Goal: Transaction & Acquisition: Obtain resource

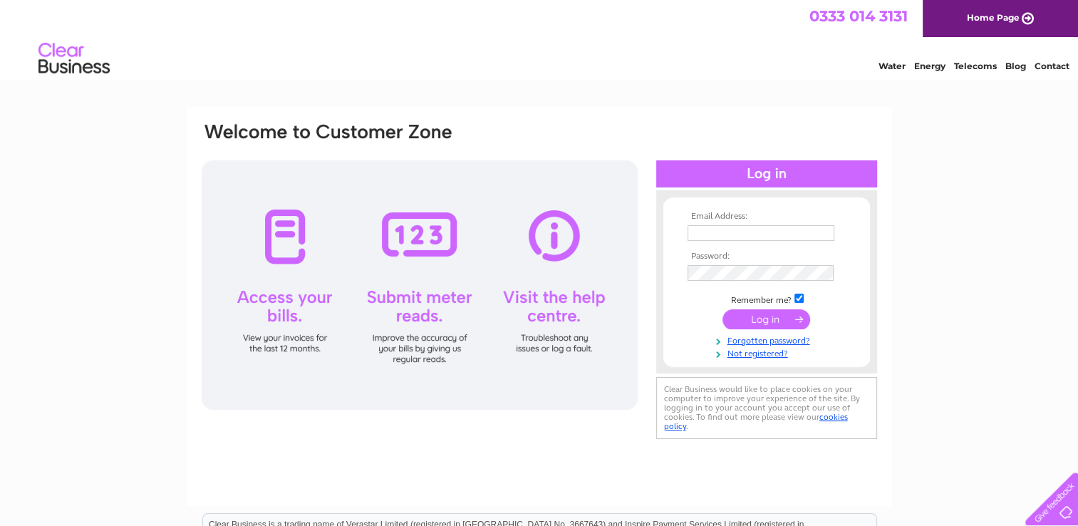
type input "[EMAIL_ADDRESS][DOMAIN_NAME]"
click at [776, 325] on input "submit" at bounding box center [766, 319] width 88 height 20
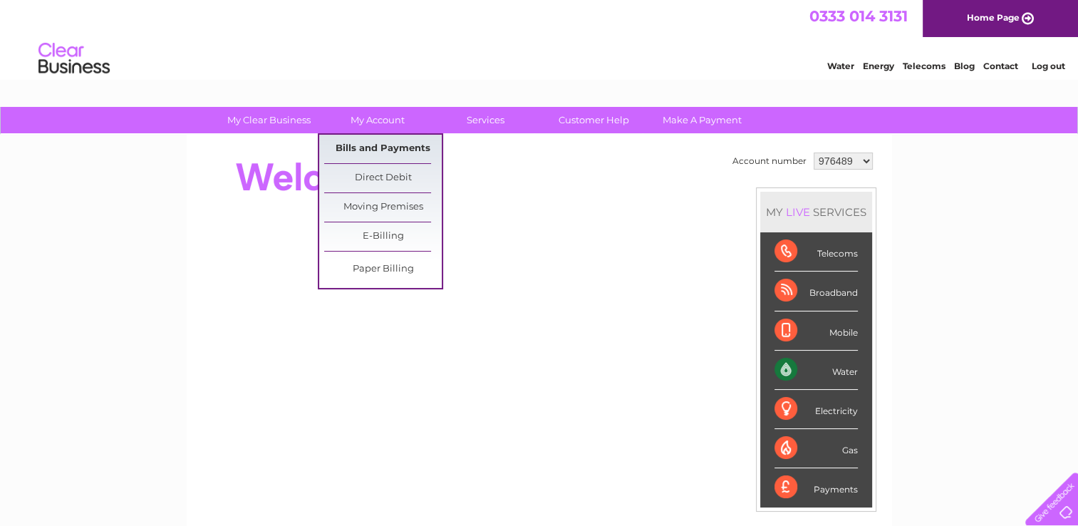
click at [382, 143] on link "Bills and Payments" at bounding box center [383, 149] width 118 height 28
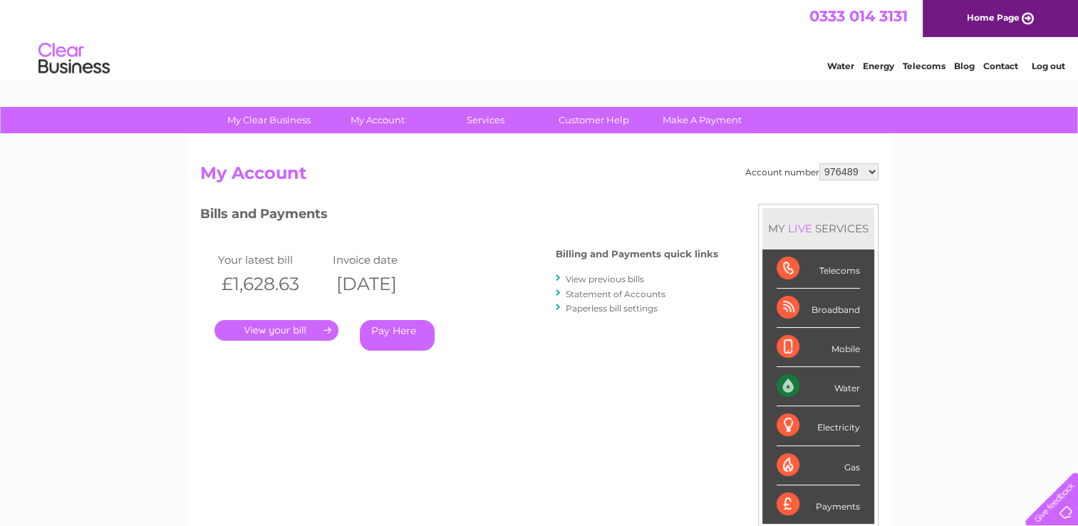
click at [293, 332] on link "." at bounding box center [276, 330] width 124 height 21
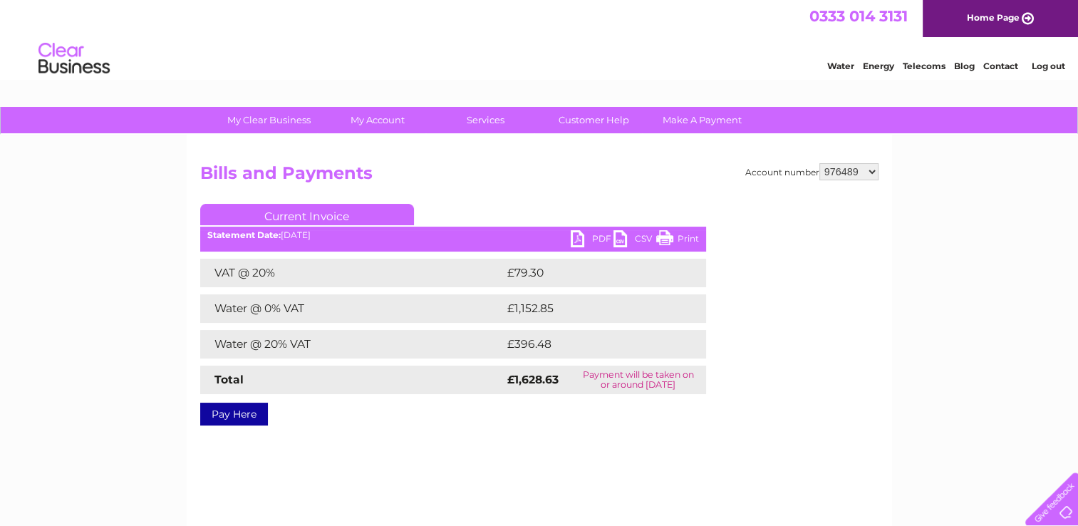
click at [591, 236] on link "PDF" at bounding box center [591, 240] width 43 height 21
click at [872, 178] on select "976489 1132005 1133333" at bounding box center [848, 171] width 59 height 17
select select "1132005"
click at [820, 163] on select "976489 1132005 1133333" at bounding box center [848, 171] width 59 height 17
click at [865, 170] on select "976489 1132005 1133333" at bounding box center [848, 171] width 59 height 17
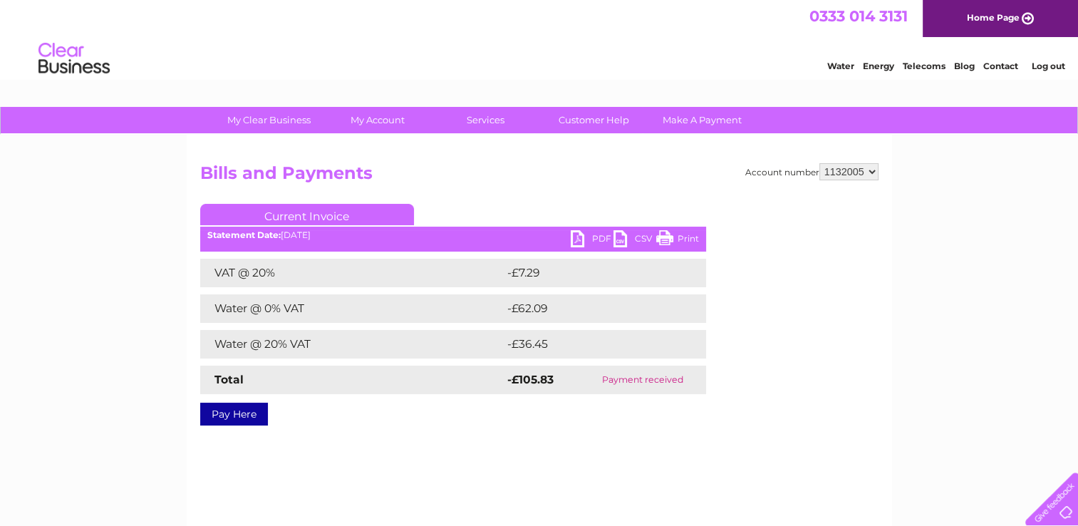
select select "1133333"
click at [820, 163] on select "976489 1132005 1133333" at bounding box center [848, 171] width 59 height 17
click at [580, 235] on link "PDF" at bounding box center [591, 240] width 43 height 21
